Goal: Check status

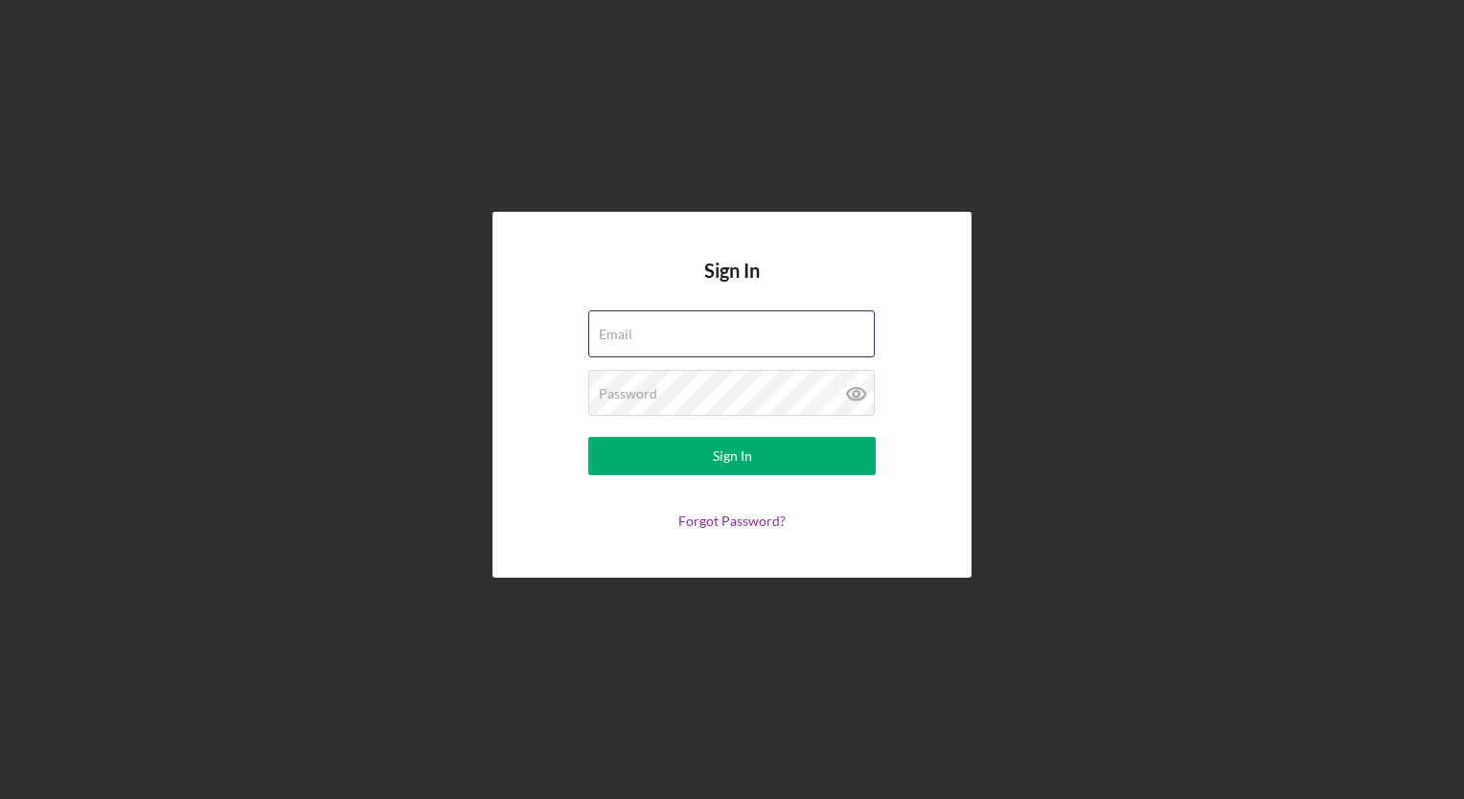
type input "[EMAIL_ADDRESS][PERSON_NAME][DOMAIN_NAME]"
click at [1176, 447] on div "Sign In Email [EMAIL_ADDRESS][PERSON_NAME][DOMAIN_NAME] Password Sign In Forgot…" at bounding box center [732, 394] width 1444 height 789
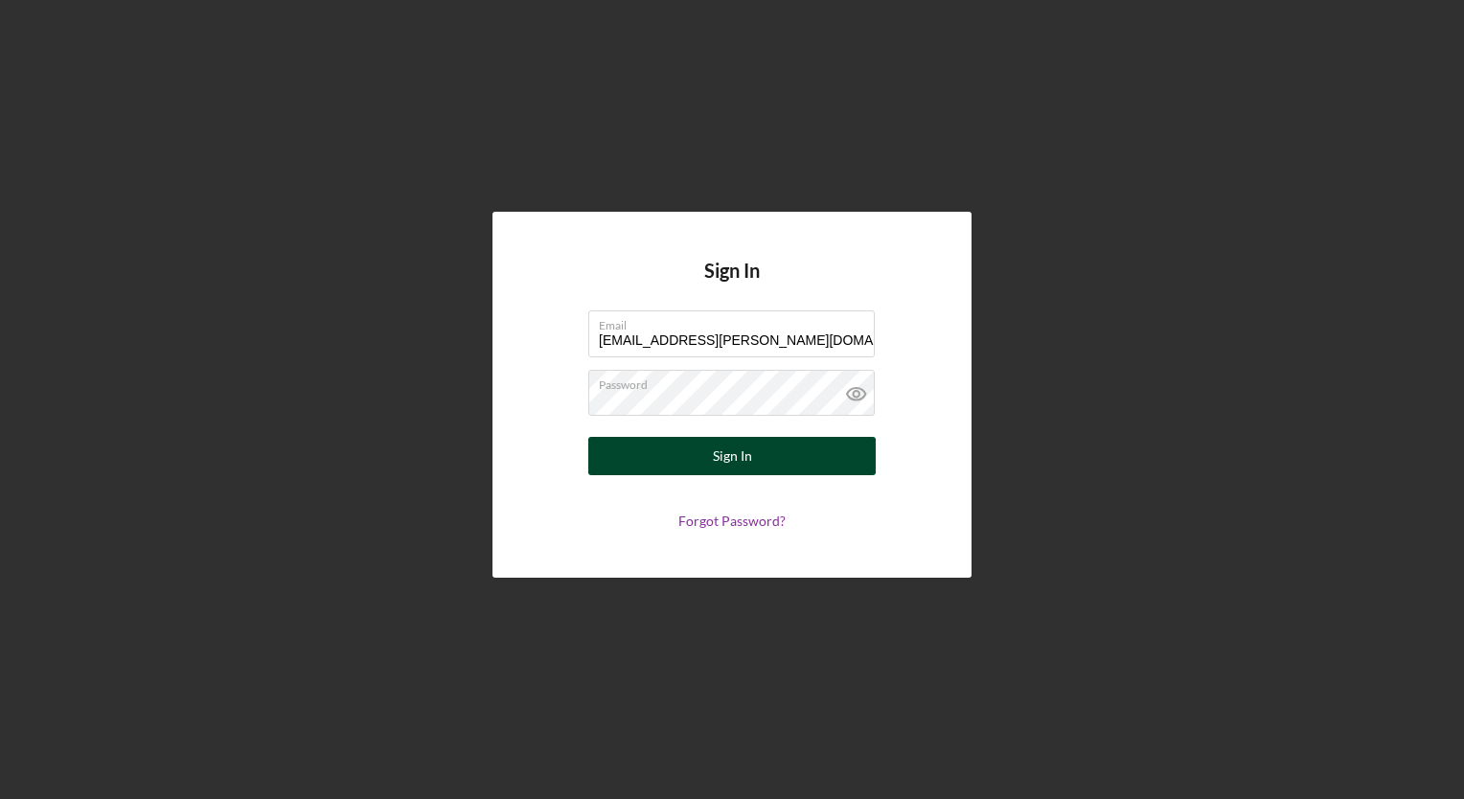
click at [747, 448] on div "Sign In" at bounding box center [732, 456] width 39 height 38
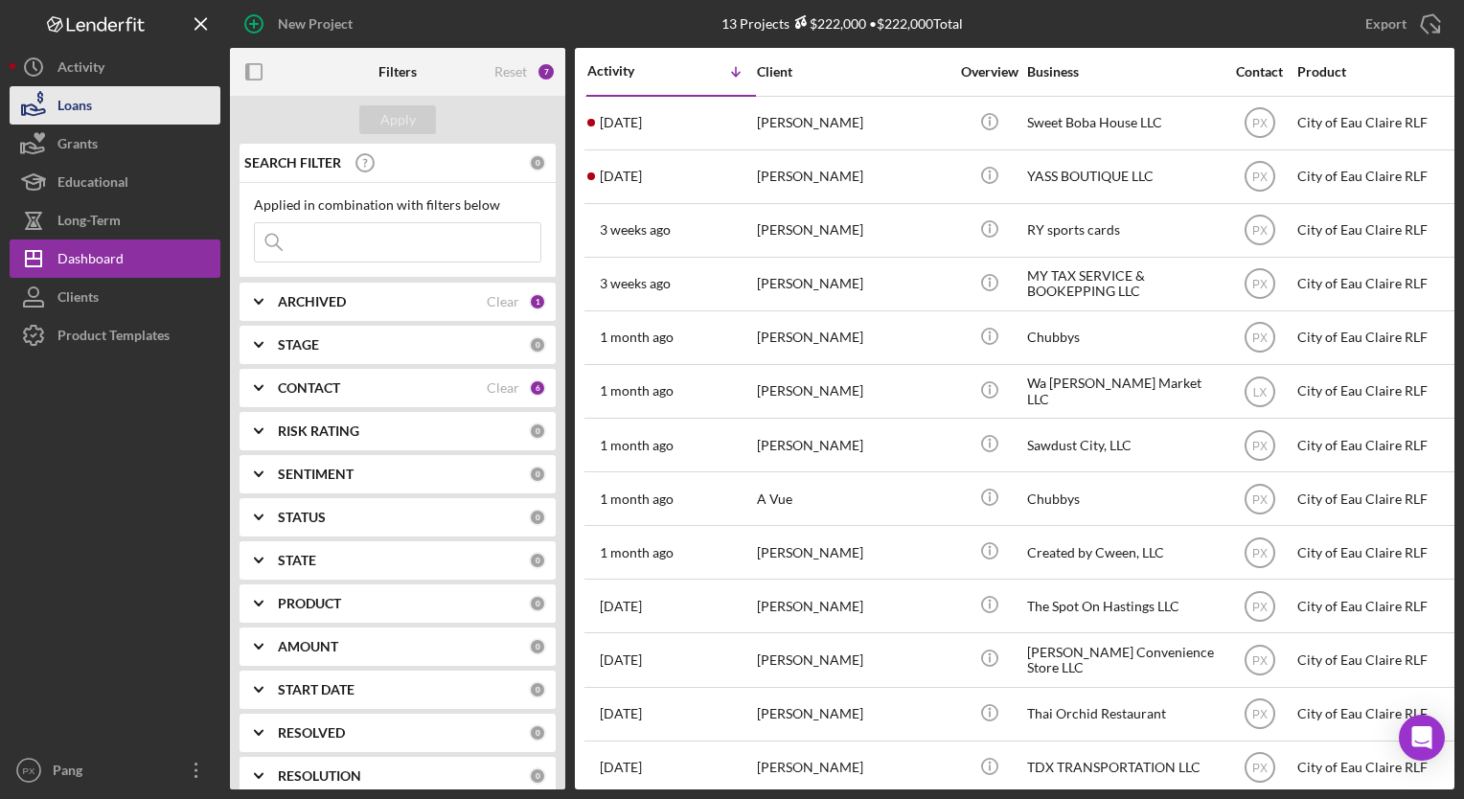
click at [119, 112] on button "Loans" at bounding box center [115, 105] width 211 height 38
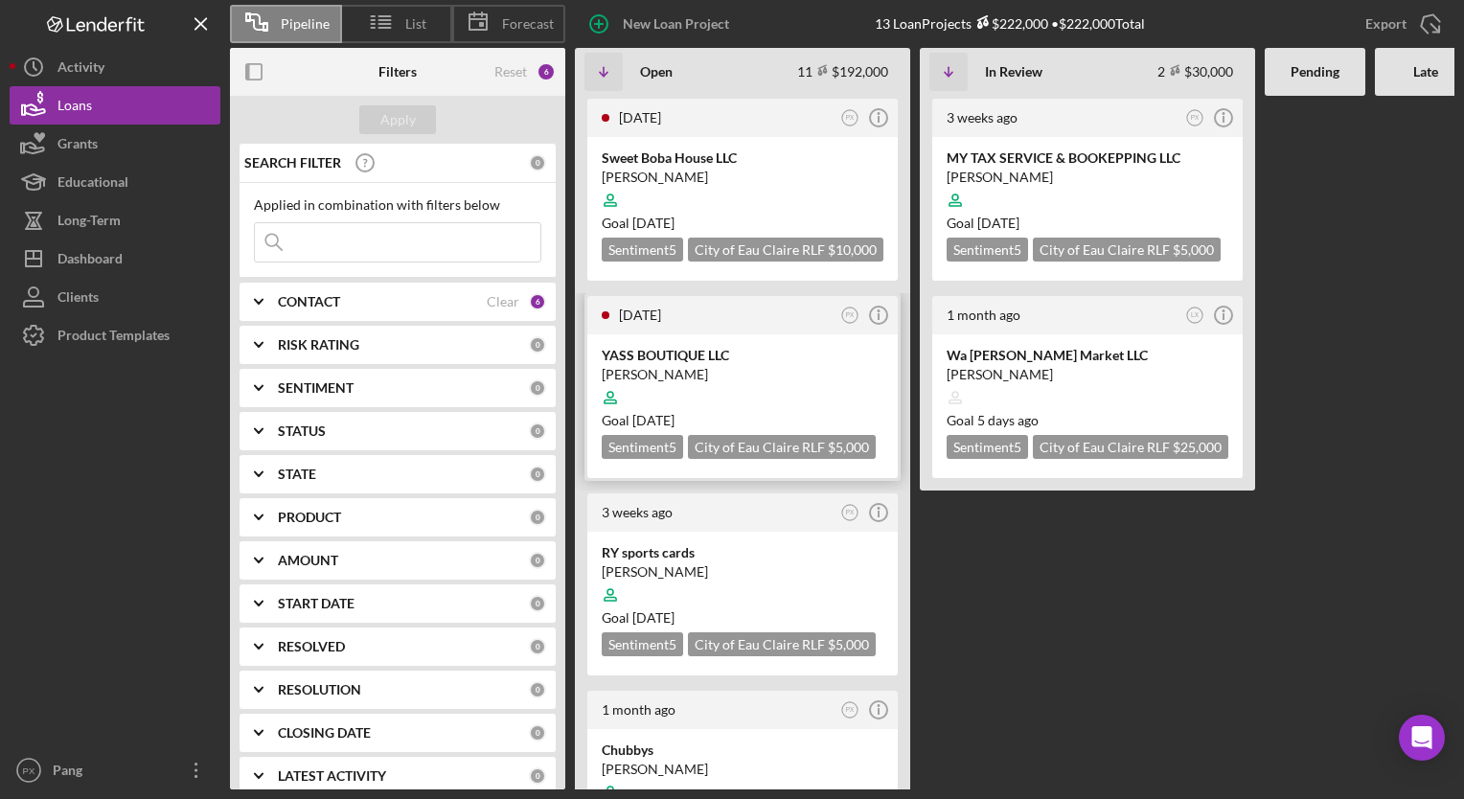
click at [716, 369] on div "[PERSON_NAME]" at bounding box center [743, 374] width 282 height 19
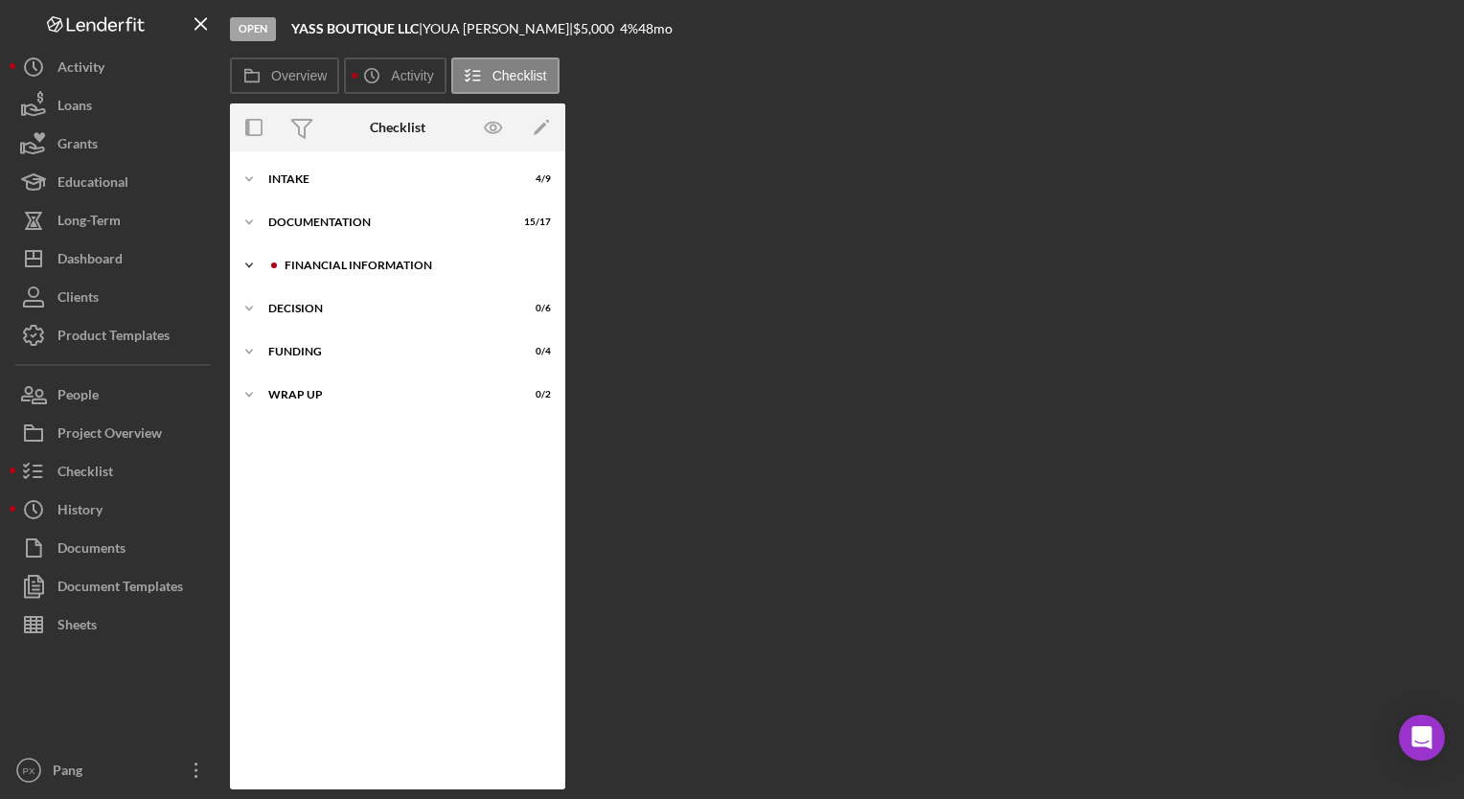
click at [342, 268] on div "Financial Information" at bounding box center [412, 265] width 257 height 11
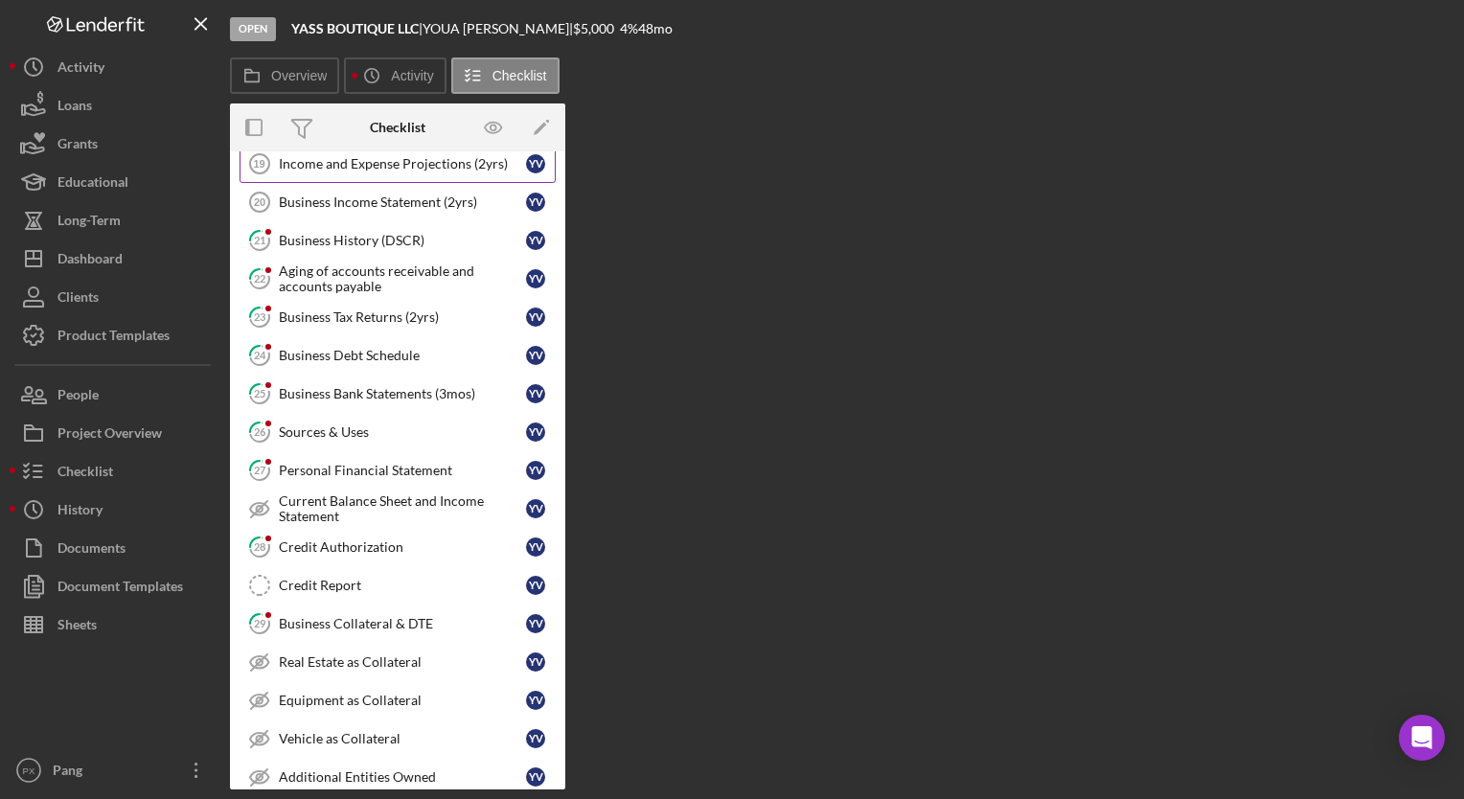
scroll to position [203, 0]
